Goal: Task Accomplishment & Management: Complete application form

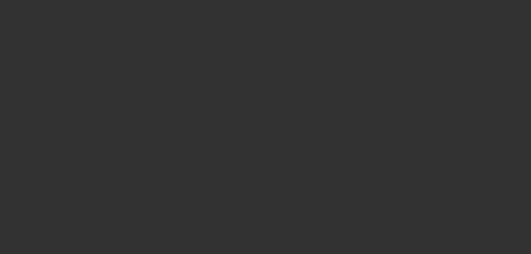
select select "4"
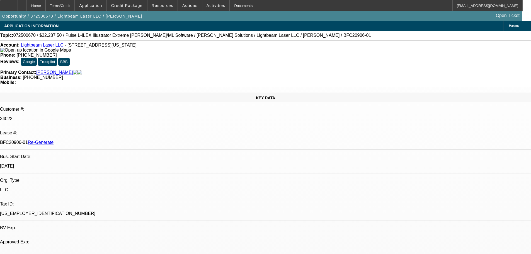
select select "0.1"
select select "2"
select select "0"
select select "1"
select select "2"
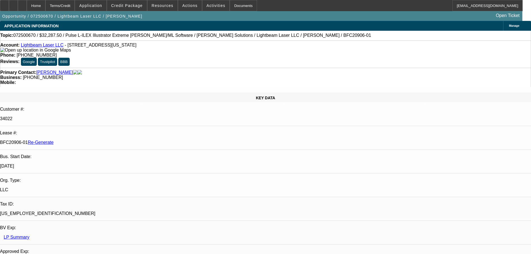
select select "6"
click at [209, 7] on span "Activities" at bounding box center [215, 5] width 19 height 4
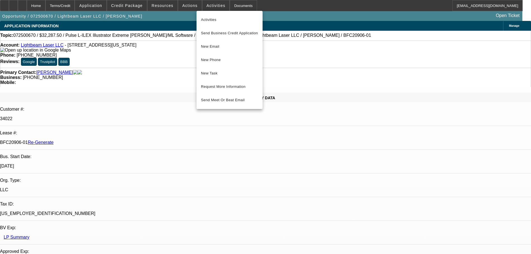
click at [301, 135] on div at bounding box center [265, 127] width 531 height 254
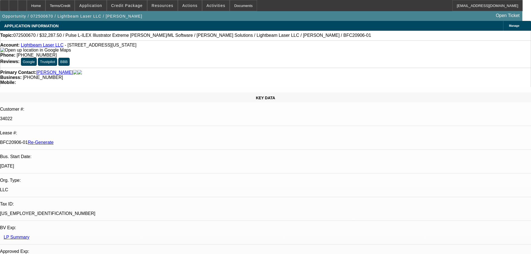
click at [234, 11] on div "Documents" at bounding box center [243, 5] width 27 height 11
click at [242, 5] on div "Documents" at bounding box center [243, 5] width 27 height 11
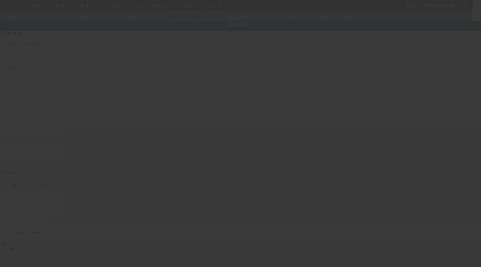
type input "Pulse"
type input "L-ILEX Illustrator Extreme Tajima DG/ML Software"
radio input "true"
type textarea "+ LAN License and Dongle"
type input "58 Springwood St E"
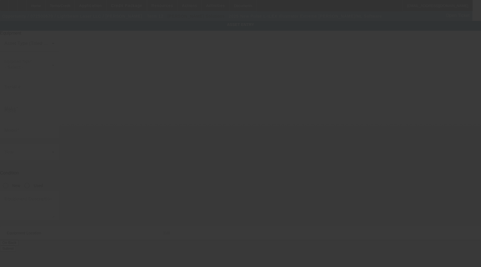
type input "Oregon"
type input "43616"
type input "Lucas"
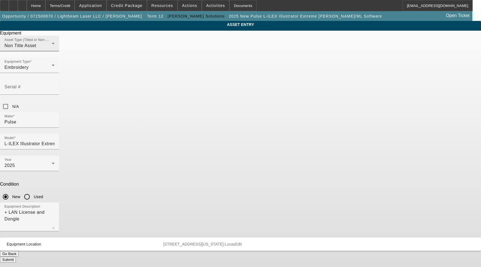
click at [46, 124] on app-asset-collateral-manage "ASSET ENTRY Delete asset Equipment Asset Type (Titled or Non-Titled) Non Title …" at bounding box center [240, 142] width 481 height 242
click at [55, 86] on input "Serial #" at bounding box center [29, 89] width 50 height 7
paste input "B1F03468"
type input "B1F03468"
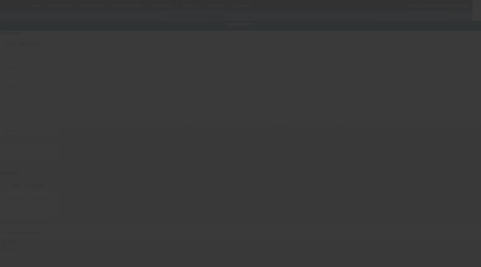
type input "Tajima"
type input "TMEZ-SC1501 (360x500) Auto Tension Picker Free"
radio input "true"
type textarea "1 Head 15 Needle Embroidery Machine with Stand, Supply Kit, Cap Driver with Sha…"
type input "58 Springwood St E"
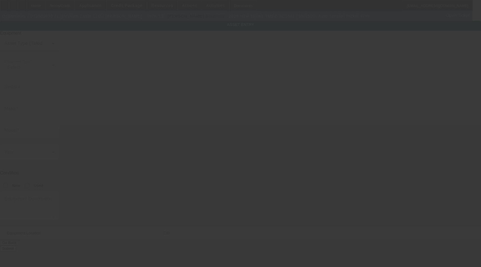
type input "Oregon"
type input "43616"
type input "Lucas"
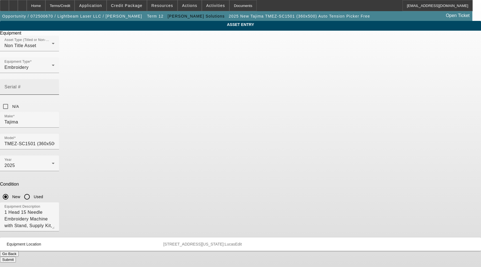
click at [21, 84] on mat-label "Serial #" at bounding box center [12, 86] width 16 height 5
click at [55, 86] on input "Serial #" at bounding box center [29, 89] width 50 height 7
paste input "B1F03468"
type input "B1F03468"
click at [16, 257] on button "Submit" at bounding box center [8, 260] width 16 height 6
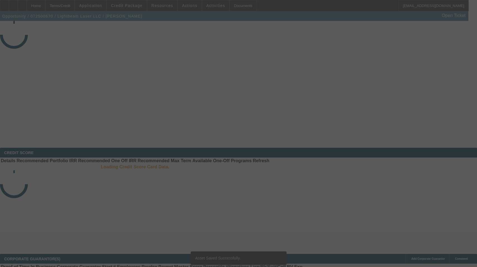
select select "4"
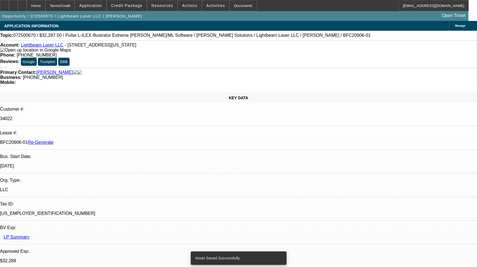
select select "0.1"
select select "2"
select select "0"
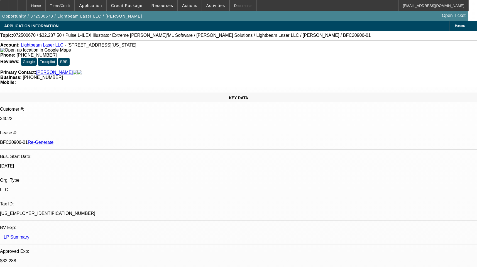
select select "6"
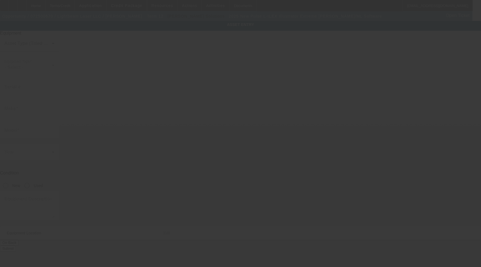
type input "Pulse"
type input "L-ILEX Illustrator Extreme [PERSON_NAME]/ML Software"
radio input "true"
type textarea "+ LAN License and Dongle"
type input "[STREET_ADDRESS]"
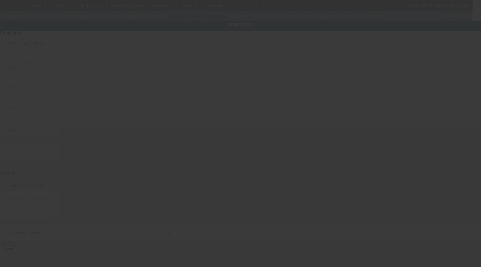
type input "[US_STATE]"
type input "43616"
type input "[PERSON_NAME]"
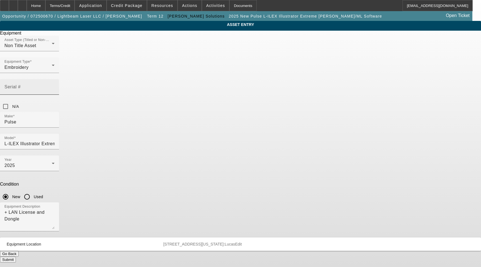
click at [55, 86] on input "Serial #" at bounding box center [29, 89] width 50 height 7
paste input "NG81368"
type input "NG81368"
click at [277, 257] on div "Submit" at bounding box center [240, 260] width 481 height 6
click at [16, 257] on button "Submit" at bounding box center [8, 260] width 16 height 6
